Goal: Task Accomplishment & Management: Manage account settings

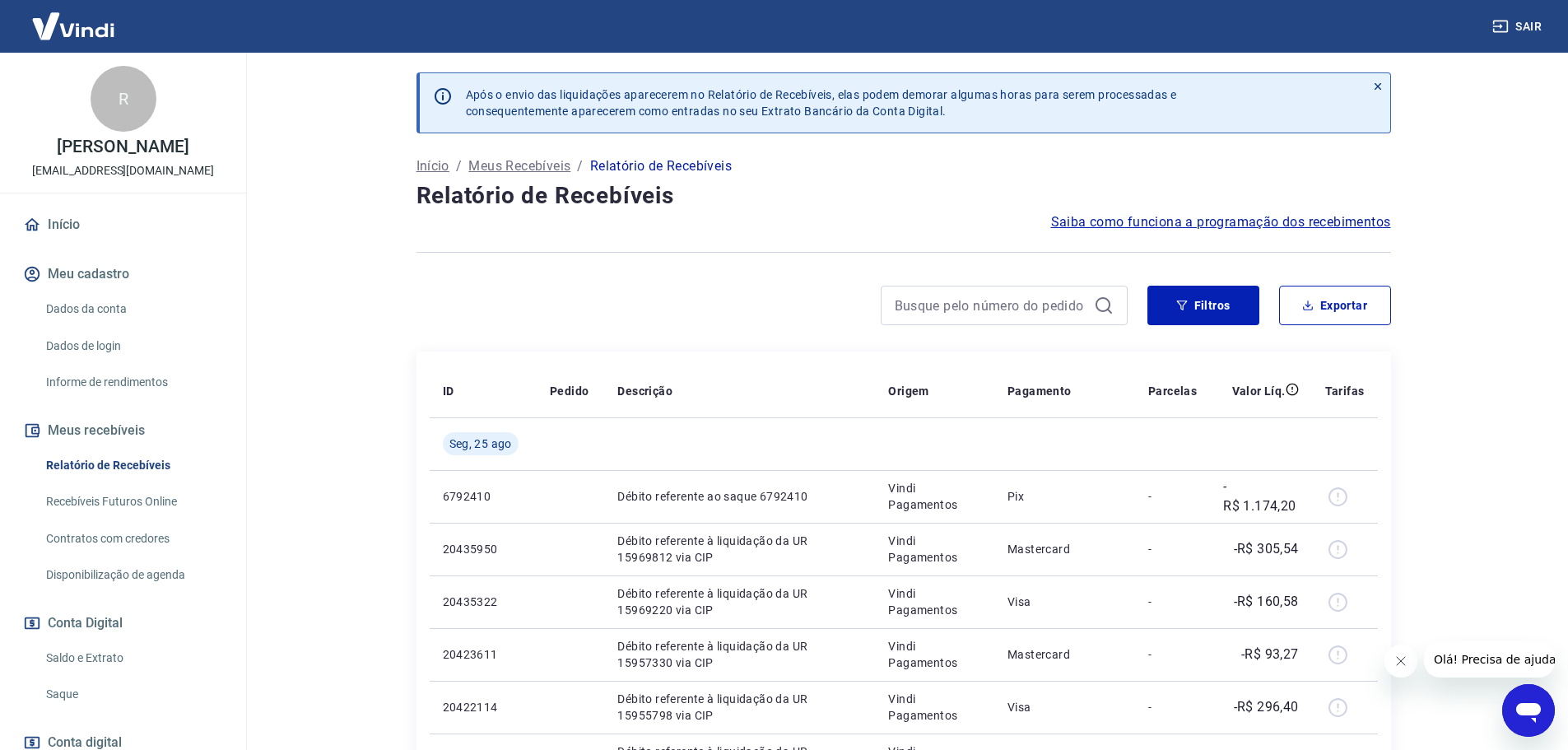
click at [58, 241] on link "Início" at bounding box center [123, 225] width 207 height 36
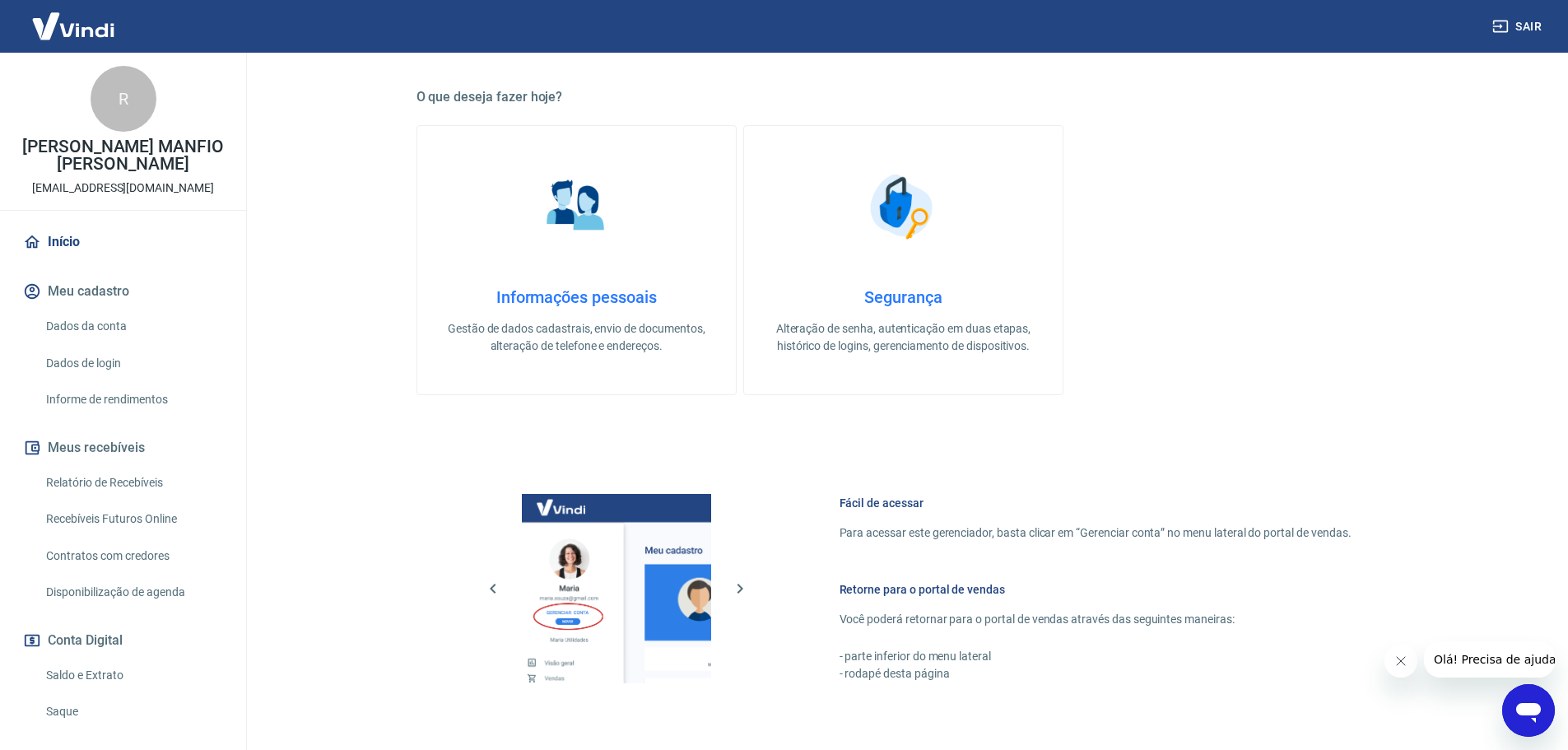
scroll to position [534, 0]
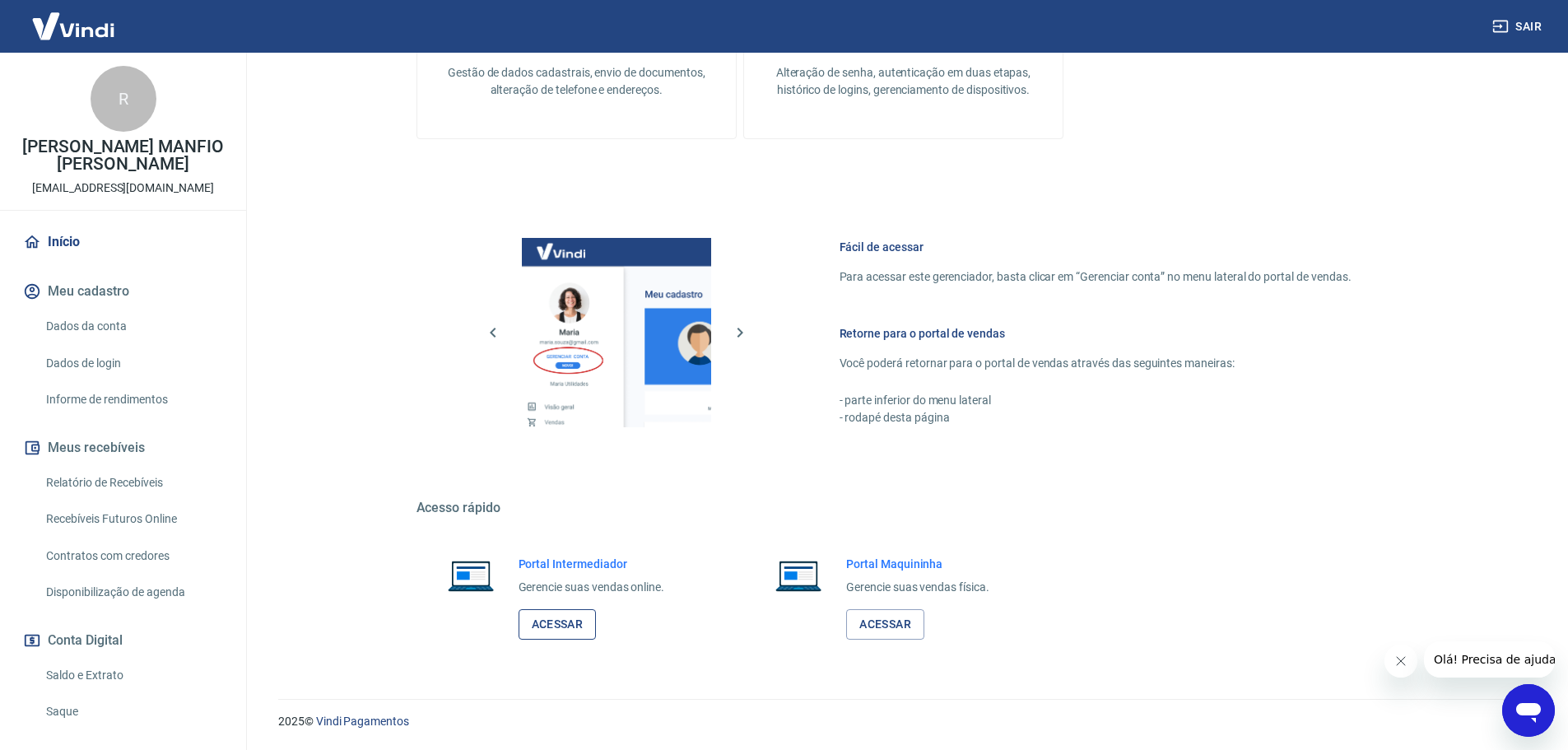
click at [533, 621] on link "Acessar" at bounding box center [558, 625] width 78 height 31
